Goal: Information Seeking & Learning: Learn about a topic

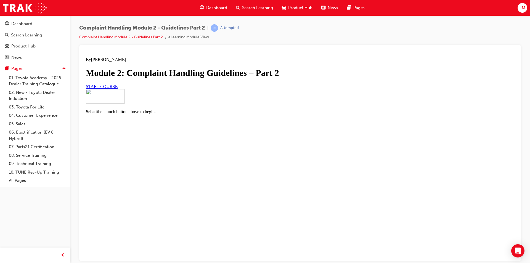
click at [118, 89] on span "START COURSE" at bounding box center [102, 86] width 32 height 5
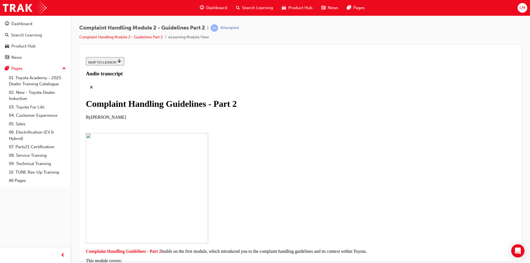
scroll to position [104, 0]
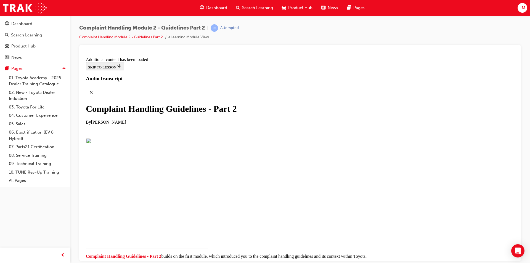
scroll to position [420, 0]
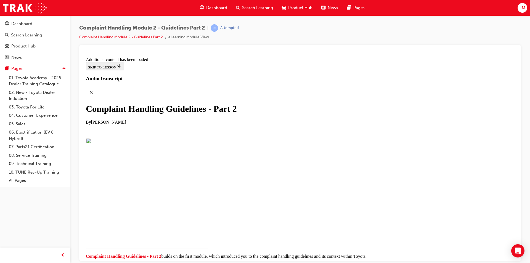
scroll to position [1144, 0]
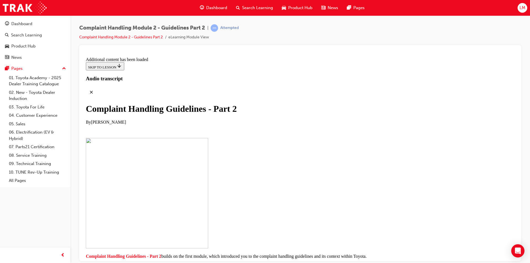
scroll to position [2400, 0]
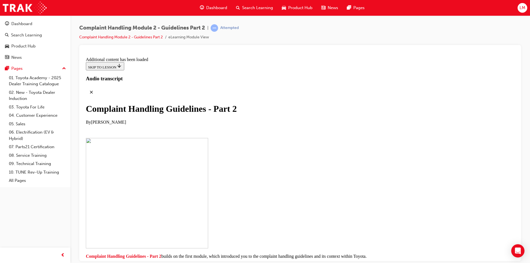
scroll to position [2853, 0]
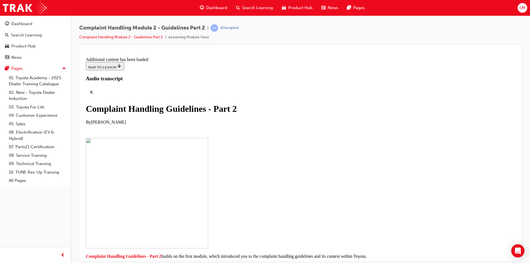
scroll to position [3600, 0]
checkbox input "true"
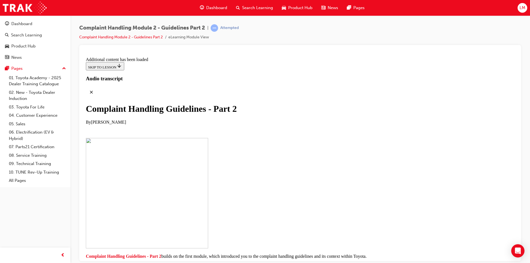
checkbox input "true"
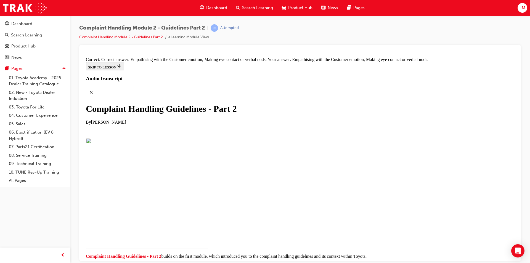
scroll to position [3852, 0]
drag, startPoint x: 247, startPoint y: 162, endPoint x: 343, endPoint y: 102, distance: 113.2
drag, startPoint x: 250, startPoint y: 126, endPoint x: 349, endPoint y: 127, distance: 99.2
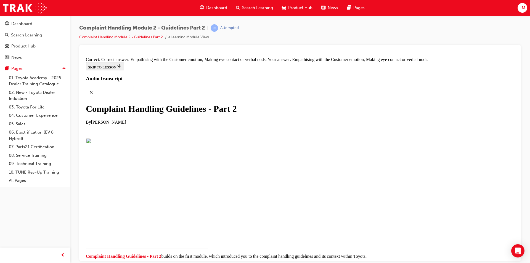
drag, startPoint x: 244, startPoint y: 155, endPoint x: 339, endPoint y: 156, distance: 95.8
drag, startPoint x: 247, startPoint y: 99, endPoint x: 344, endPoint y: 102, distance: 97.0
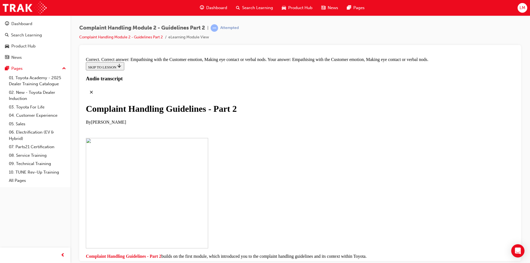
drag, startPoint x: 256, startPoint y: 130, endPoint x: 323, endPoint y: 128, distance: 67.4
drag, startPoint x: 262, startPoint y: 186, endPoint x: 349, endPoint y: 157, distance: 91.7
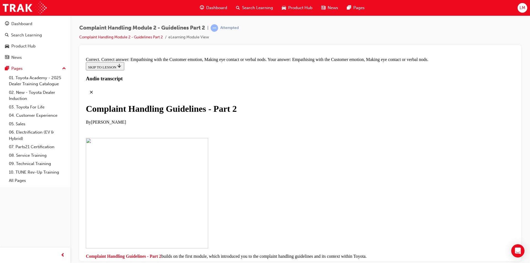
drag, startPoint x: 255, startPoint y: 183, endPoint x: 355, endPoint y: 181, distance: 99.5
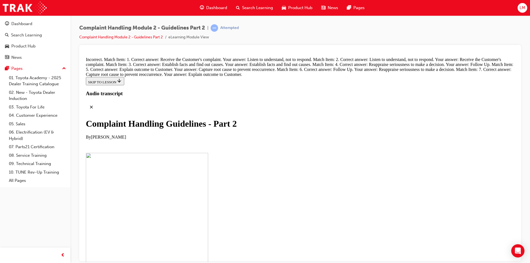
scroll to position [3990, 0]
drag, startPoint x: 253, startPoint y: 193, endPoint x: 254, endPoint y: 139, distance: 53.9
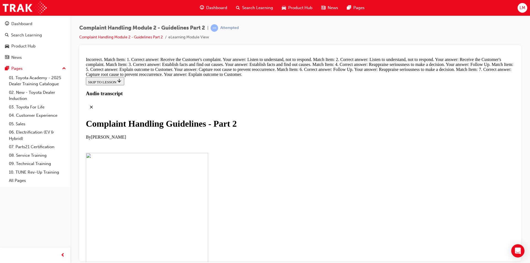
drag, startPoint x: 253, startPoint y: 222, endPoint x: 341, endPoint y: 80, distance: 167.5
drag, startPoint x: 248, startPoint y: 190, endPoint x: 344, endPoint y: 106, distance: 128.0
drag, startPoint x: 247, startPoint y: 133, endPoint x: 253, endPoint y: 132, distance: 5.8
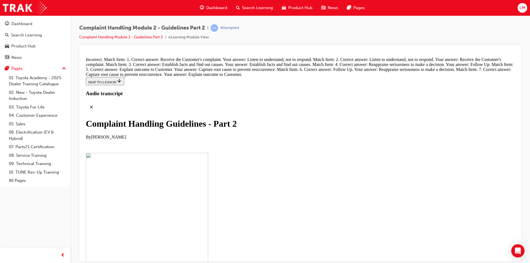
drag, startPoint x: 239, startPoint y: 191, endPoint x: 337, endPoint y: 108, distance: 129.1
drag, startPoint x: 261, startPoint y: 135, endPoint x: 362, endPoint y: 134, distance: 100.5
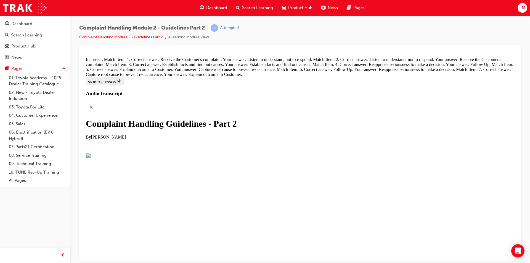
drag, startPoint x: 254, startPoint y: 193, endPoint x: 333, endPoint y: 163, distance: 84.2
drag, startPoint x: 260, startPoint y: 191, endPoint x: 266, endPoint y: 191, distance: 5.5
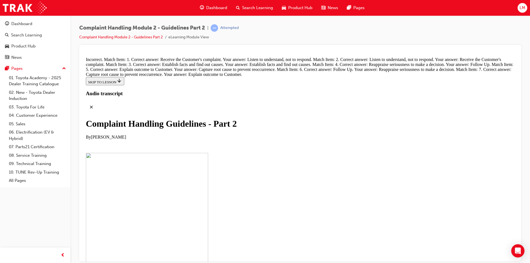
drag, startPoint x: 242, startPoint y: 193, endPoint x: 333, endPoint y: 192, distance: 91.7
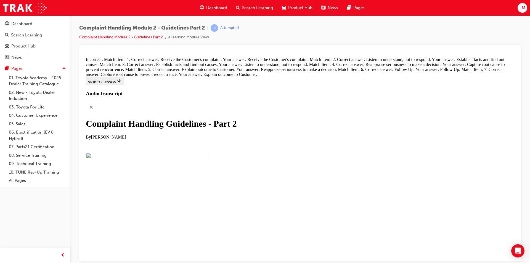
drag, startPoint x: 238, startPoint y: 138, endPoint x: 334, endPoint y: 199, distance: 113.9
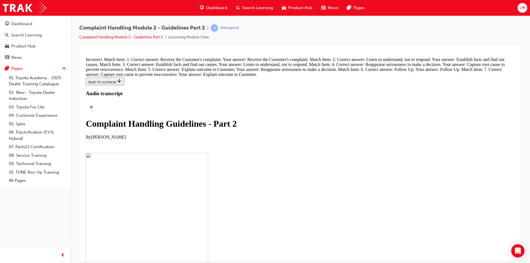
drag, startPoint x: 290, startPoint y: 213, endPoint x: 354, endPoint y: 84, distance: 143.9
drag, startPoint x: 243, startPoint y: 197, endPoint x: 339, endPoint y: 226, distance: 99.8
drag, startPoint x: 257, startPoint y: 168, endPoint x: 354, endPoint y: 110, distance: 112.3
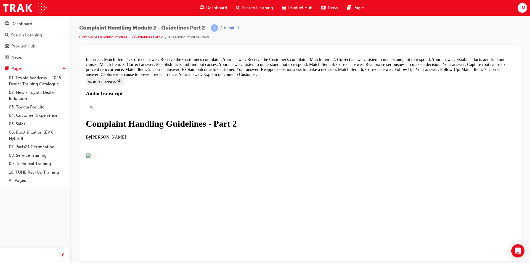
drag, startPoint x: 260, startPoint y: 143, endPoint x: 270, endPoint y: 141, distance: 9.8
drag, startPoint x: 270, startPoint y: 228, endPoint x: 363, endPoint y: 229, distance: 92.8
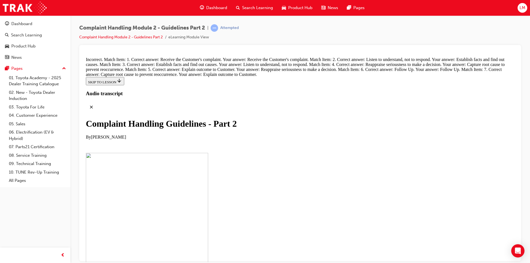
drag, startPoint x: 250, startPoint y: 117, endPoint x: 347, endPoint y: 117, distance: 97.2
drag, startPoint x: 258, startPoint y: 143, endPoint x: 348, endPoint y: 144, distance: 90.0
drag, startPoint x: 284, startPoint y: 170, endPoint x: 351, endPoint y: 170, distance: 67.4
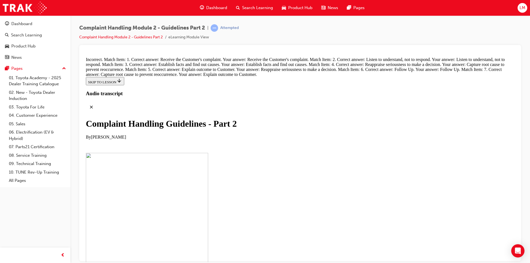
radio input "true"
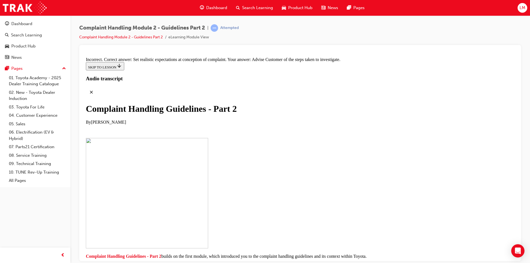
scroll to position [4223, 0]
radio input "true"
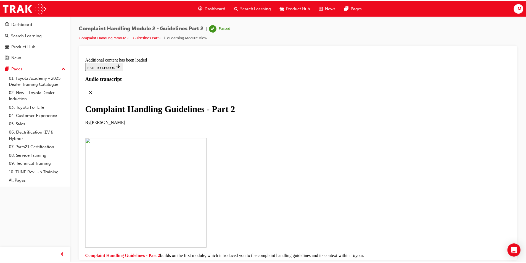
scroll to position [4120, 0]
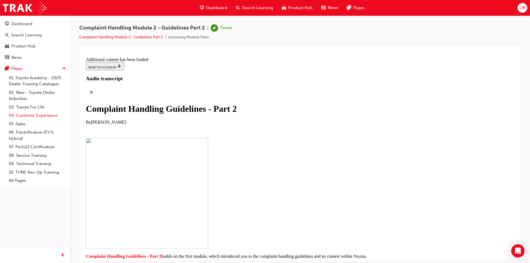
click at [30, 115] on link "04. Customer Experience" at bounding box center [38, 115] width 62 height 9
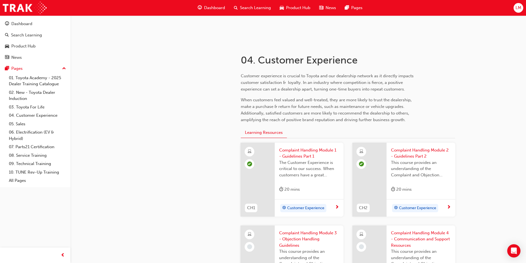
scroll to position [193, 0]
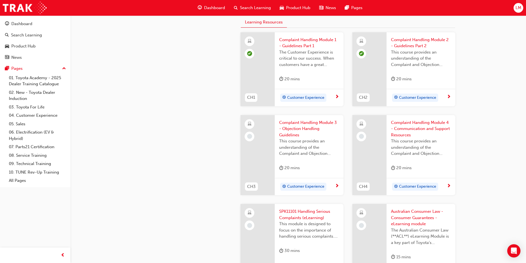
click at [295, 125] on span "Complaint Handling Module 3 - Objection Handling Guidelines" at bounding box center [309, 129] width 60 height 19
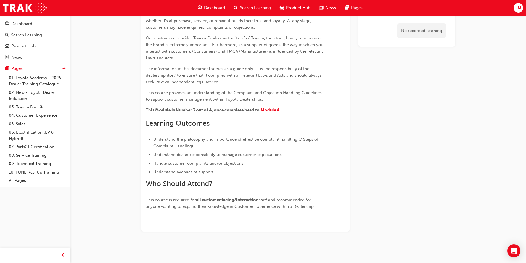
scroll to position [117, 0]
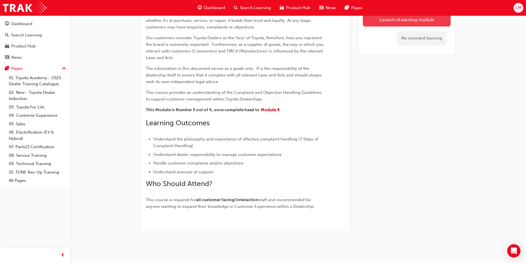
click at [416, 18] on button "Launch eLearning module" at bounding box center [407, 20] width 88 height 14
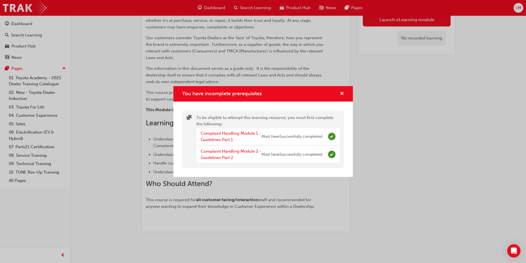
click at [419, 173] on div "You have incomplete prerequisites To be eligible to attempt this learning resou…" at bounding box center [263, 131] width 526 height 263
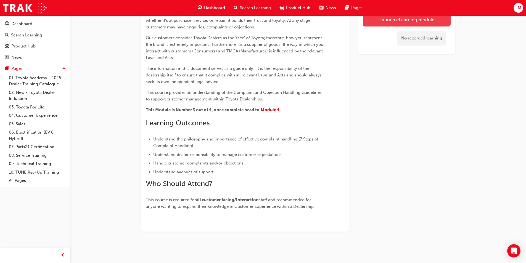
click at [395, 20] on button "Launch eLearning module" at bounding box center [407, 20] width 88 height 14
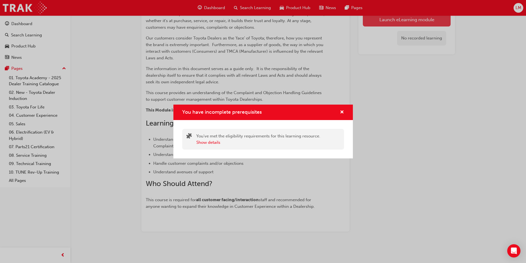
scroll to position [86, 0]
click at [341, 111] on span "cross-icon" at bounding box center [342, 112] width 4 height 5
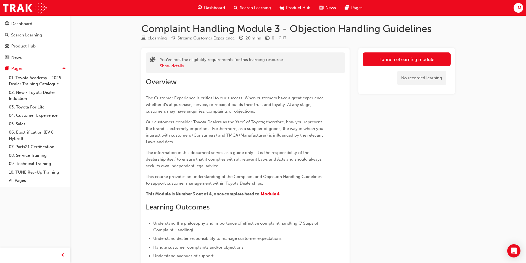
scroll to position [0, 0]
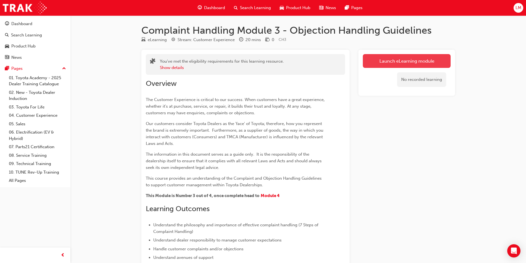
click at [428, 64] on button "Launch eLearning module" at bounding box center [407, 61] width 88 height 14
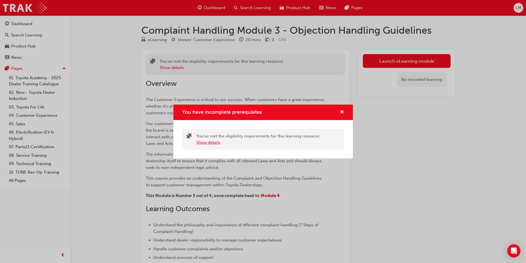
click at [206, 143] on button "Show details" at bounding box center [208, 142] width 24 height 6
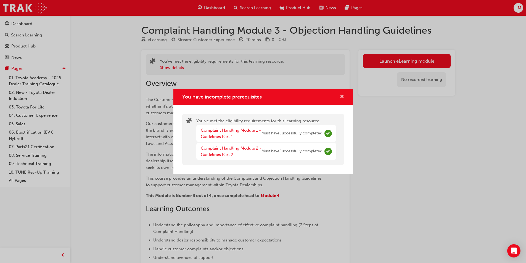
click at [342, 97] on span "cross-icon" at bounding box center [342, 97] width 4 height 5
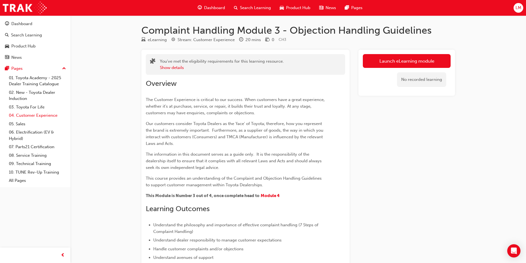
click at [30, 115] on link "04. Customer Experience" at bounding box center [38, 115] width 62 height 9
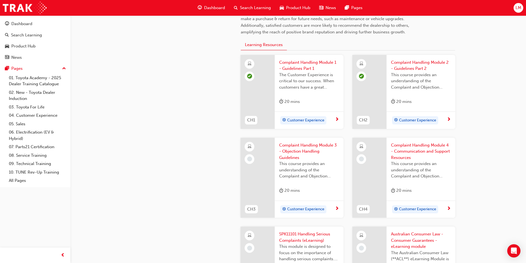
scroll to position [138, 0]
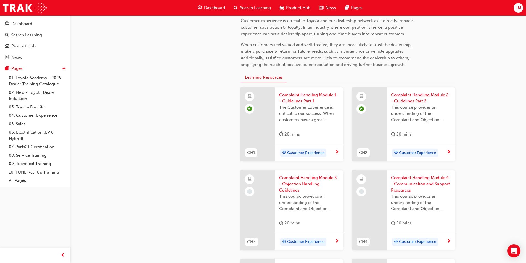
click at [408, 179] on span "Complaint Handling Module 4 - Communication and Support Resources" at bounding box center [421, 184] width 60 height 19
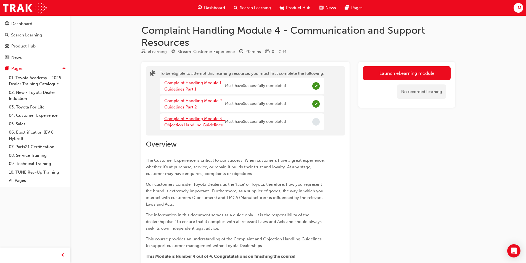
click at [197, 120] on link "Complaint Handling Module 3 - Objection Handling Guidelines" at bounding box center [194, 121] width 61 height 11
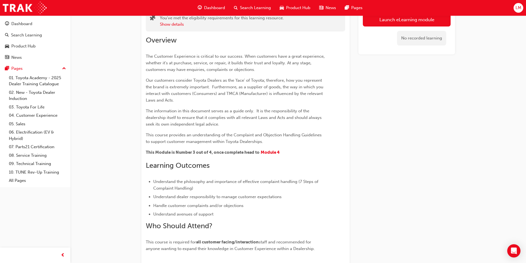
scroll to position [30, 0]
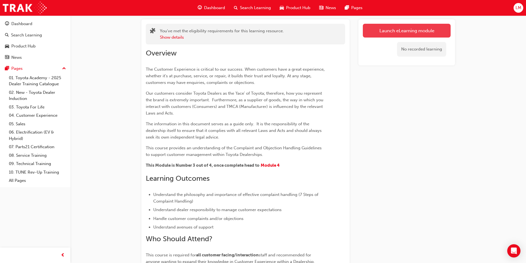
click at [403, 31] on link "Launch eLearning module" at bounding box center [407, 31] width 88 height 14
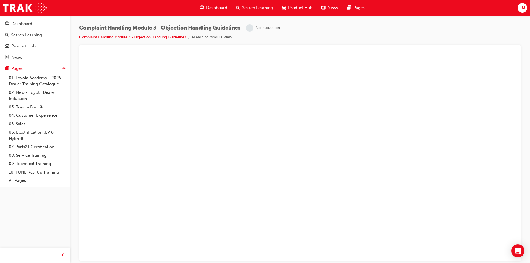
click at [156, 39] on link "Complaint Handling Module 3 - Objection Handling Guidelines" at bounding box center [132, 37] width 107 height 5
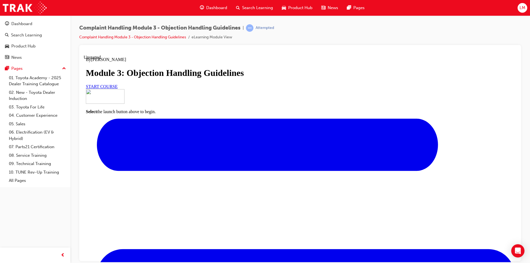
click at [118, 89] on span "START COURSE" at bounding box center [102, 86] width 32 height 5
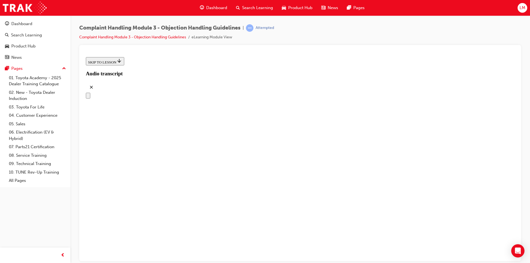
scroll to position [69, 0]
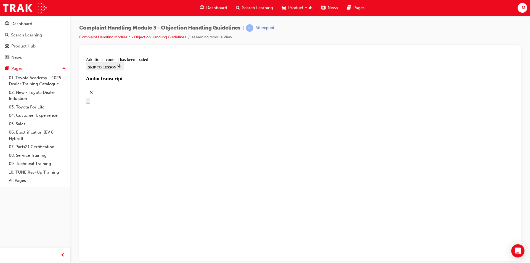
scroll to position [887, 0]
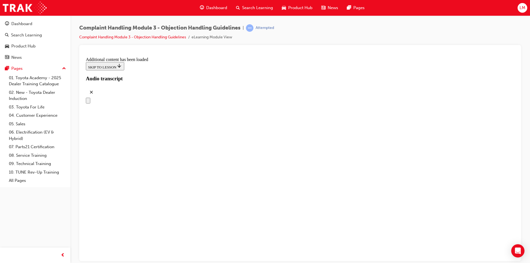
scroll to position [2116, 0]
drag, startPoint x: 250, startPoint y: 114, endPoint x: 350, endPoint y: 113, distance: 100.5
drag, startPoint x: 250, startPoint y: 173, endPoint x: 343, endPoint y: 143, distance: 97.7
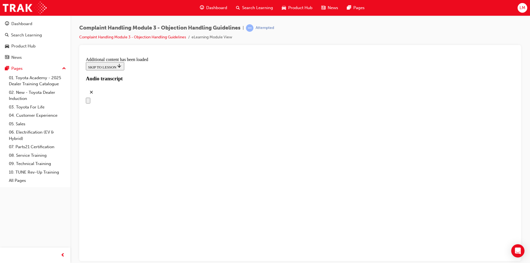
drag, startPoint x: 262, startPoint y: 173, endPoint x: 365, endPoint y: 145, distance: 106.8
drag, startPoint x: 247, startPoint y: 117, endPoint x: 342, endPoint y: 117, distance: 95.0
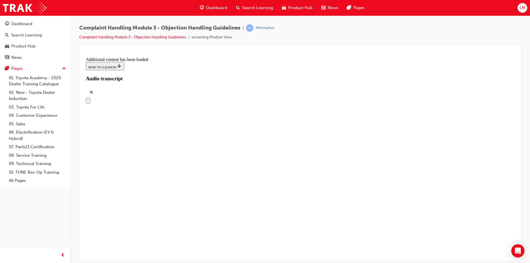
drag, startPoint x: 253, startPoint y: 145, endPoint x: 353, endPoint y: 143, distance: 100.6
drag, startPoint x: 262, startPoint y: 175, endPoint x: 366, endPoint y: 176, distance: 103.6
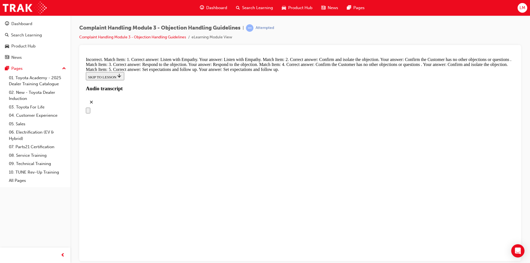
scroll to position [2365, 0]
radio input "true"
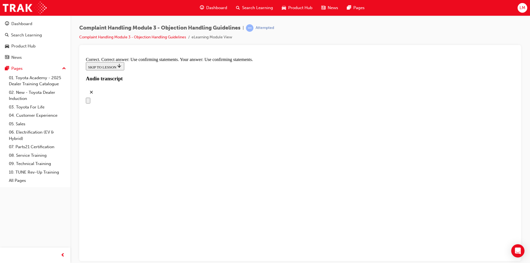
scroll to position [2613, 0]
radio input "true"
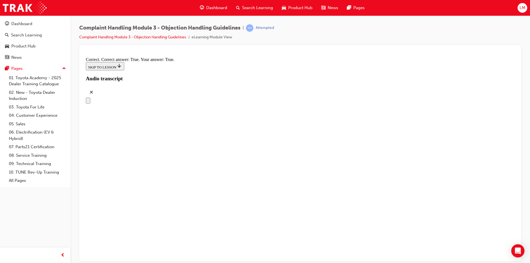
scroll to position [2834, 0]
checkbox input "true"
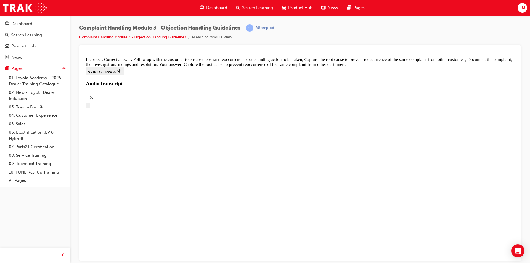
scroll to position [2916, 0]
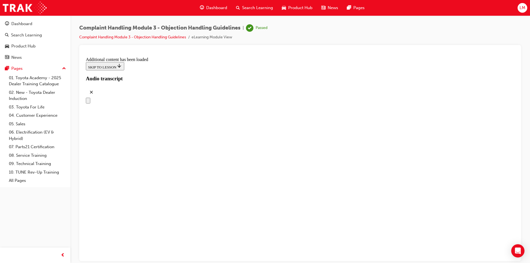
scroll to position [3143, 0]
